Goal: Information Seeking & Learning: Understand process/instructions

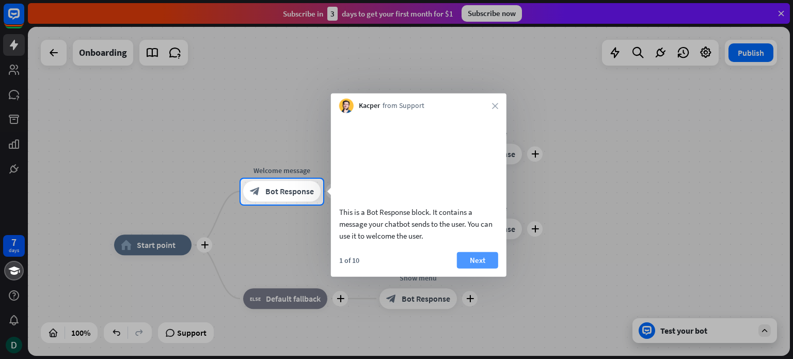
click at [469, 268] on button "Next" at bounding box center [477, 259] width 41 height 17
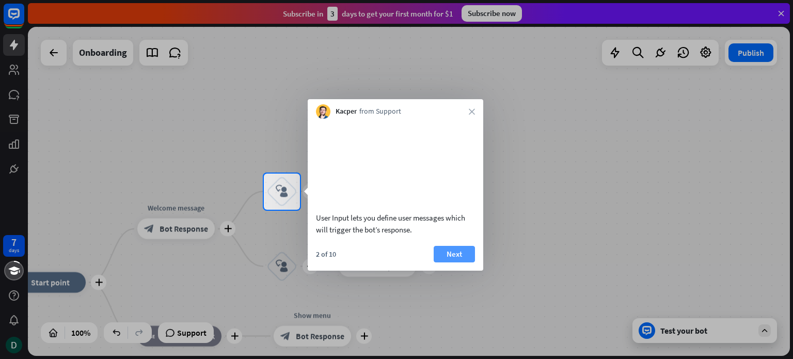
click at [469, 262] on button "Next" at bounding box center [454, 254] width 41 height 17
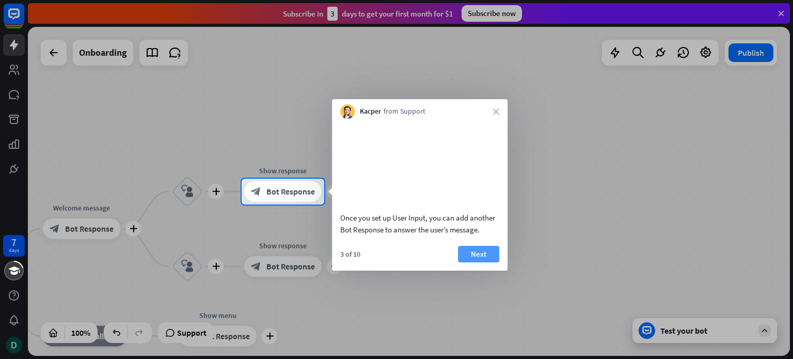
click at [479, 262] on button "Next" at bounding box center [478, 254] width 41 height 17
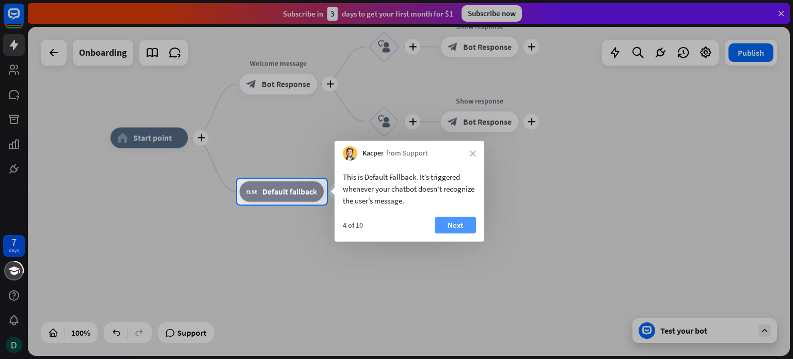
click at [469, 223] on button "Next" at bounding box center [455, 225] width 41 height 17
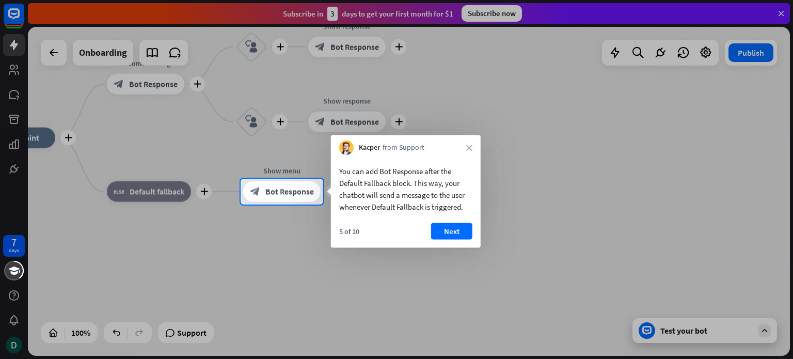
click at [469, 223] on button "Next" at bounding box center [451, 231] width 41 height 17
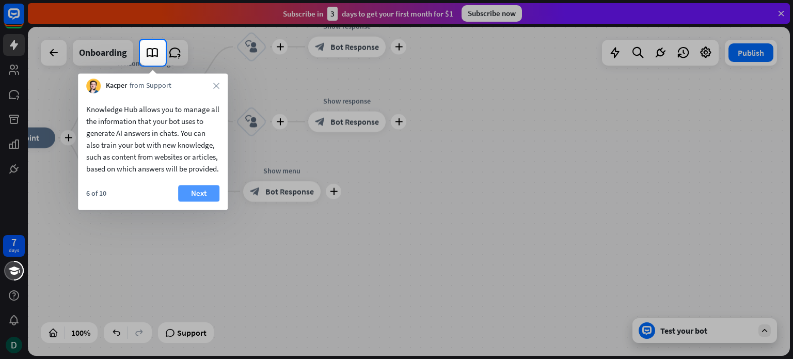
click at [209, 201] on button "Next" at bounding box center [198, 193] width 41 height 17
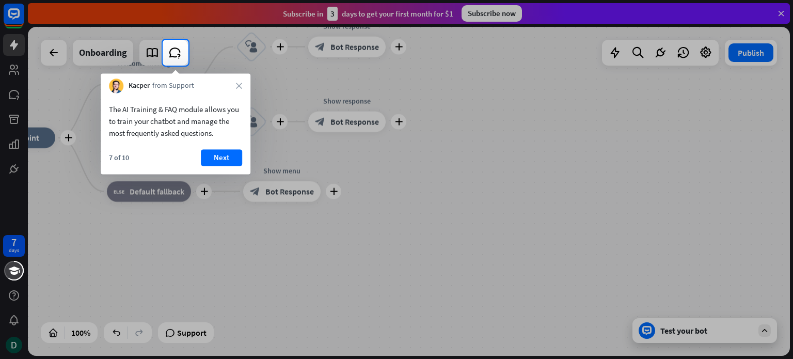
click at [221, 148] on div "The AI Training & FAQ module allows you to train your chatbot and manage the mo…" at bounding box center [176, 133] width 150 height 81
click at [226, 159] on button "Next" at bounding box center [221, 157] width 41 height 17
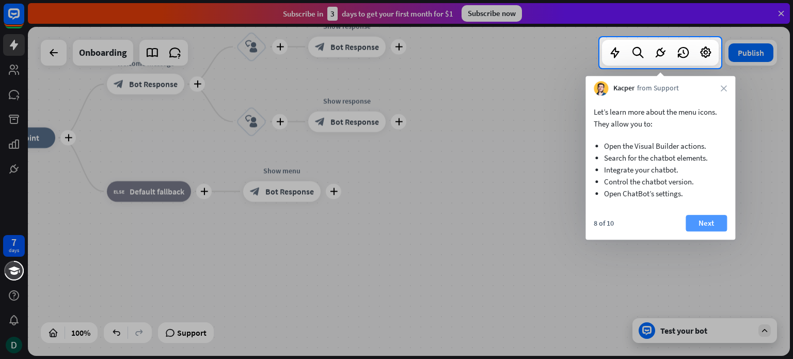
click at [714, 223] on button "Next" at bounding box center [706, 223] width 41 height 17
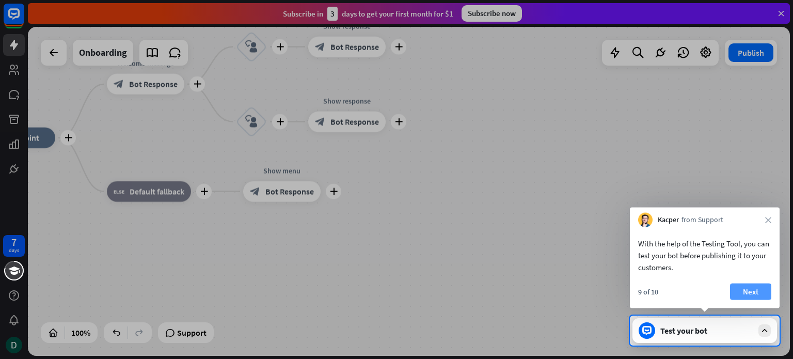
click at [761, 290] on button "Next" at bounding box center [750, 291] width 41 height 17
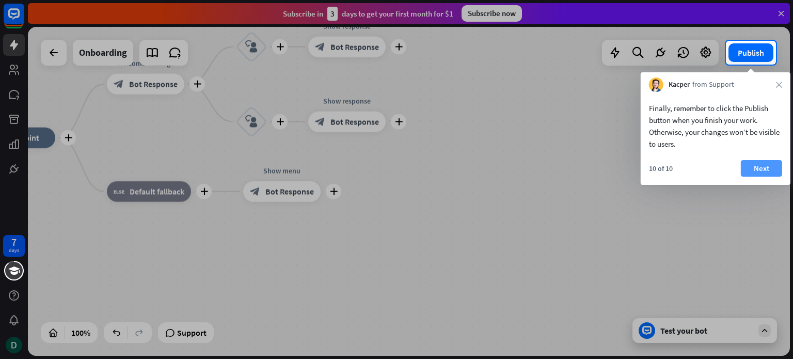
click at [762, 163] on button "Next" at bounding box center [761, 168] width 41 height 17
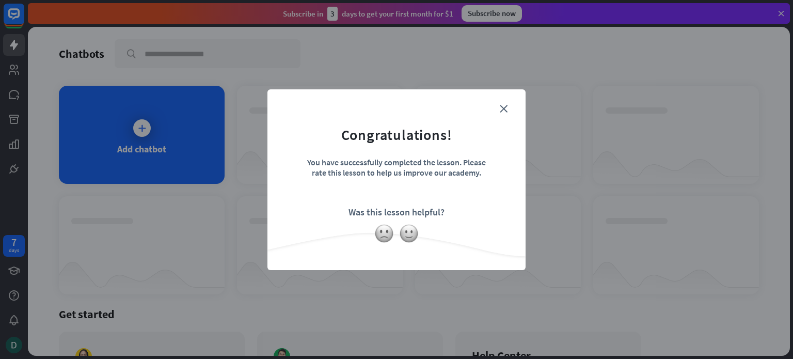
click at [510, 111] on form "Congratulations! You have successfully completed the lesson. Please rate this l…" at bounding box center [396, 163] width 232 height 123
click at [503, 111] on icon "close" at bounding box center [504, 109] width 8 height 8
